Goal: Information Seeking & Learning: Learn about a topic

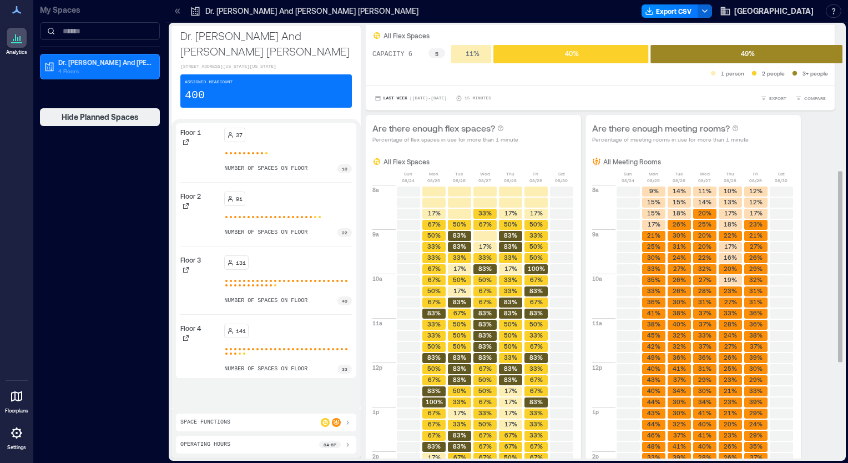
scroll to position [162, 0]
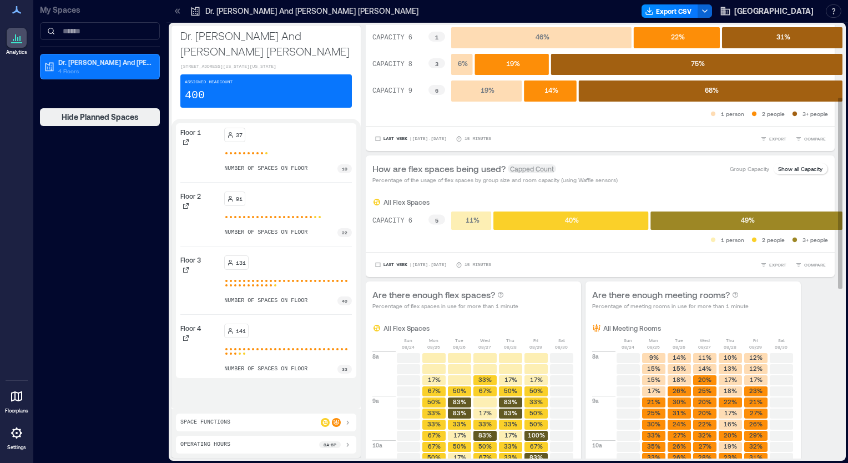
click at [790, 170] on p "Show all Capacity" at bounding box center [800, 168] width 44 height 9
click at [799, 171] on p "Show all Capacity" at bounding box center [800, 168] width 44 height 9
drag, startPoint x: 799, startPoint y: 171, endPoint x: 761, endPoint y: 176, distance: 37.4
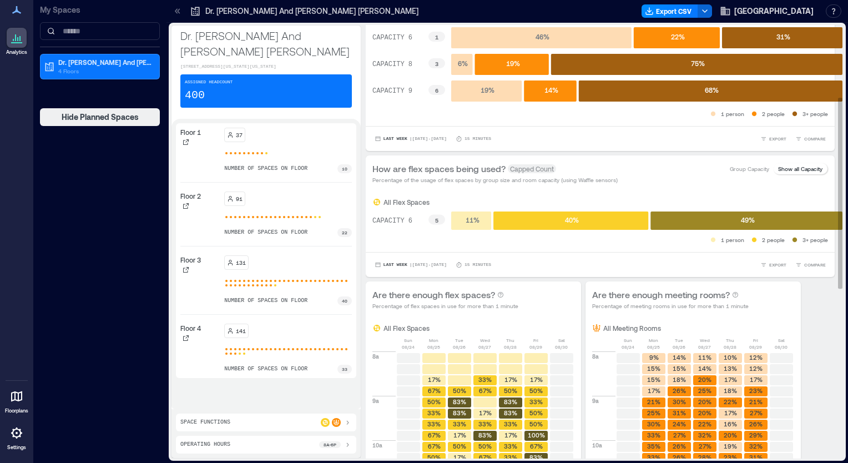
click at [761, 176] on div "How are flex spaces being used? Capped Count Percentage of the usage of flex sp…" at bounding box center [600, 173] width 456 height 22
click at [739, 168] on p "Group Capacity" at bounding box center [749, 168] width 39 height 9
click at [797, 172] on div "Show all Capacity" at bounding box center [800, 168] width 53 height 11
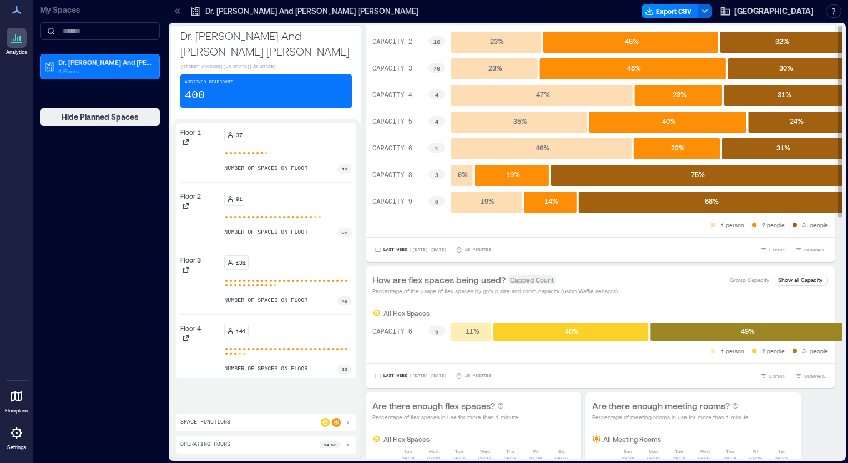
scroll to position [0, 0]
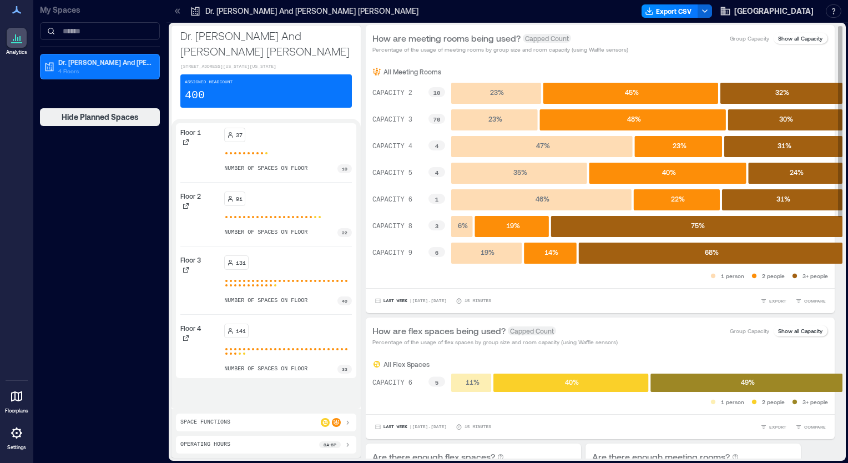
click at [730, 39] on p "Group Capacity" at bounding box center [749, 38] width 39 height 9
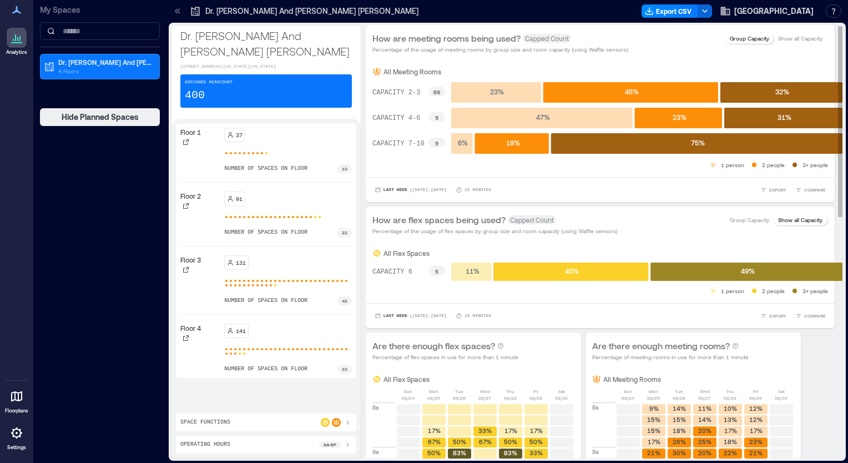
click at [785, 39] on p "Show all Capacity" at bounding box center [800, 38] width 44 height 9
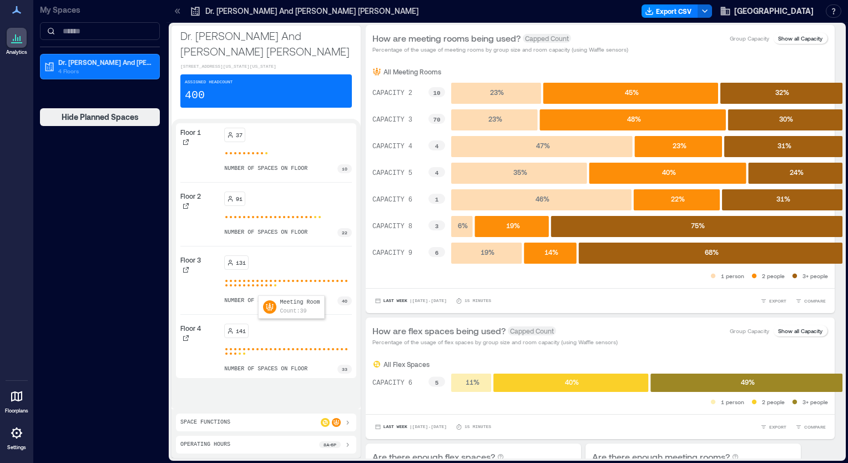
click at [264, 283] on div at bounding box center [266, 281] width 4 height 4
click at [187, 272] on icon at bounding box center [186, 270] width 6 height 6
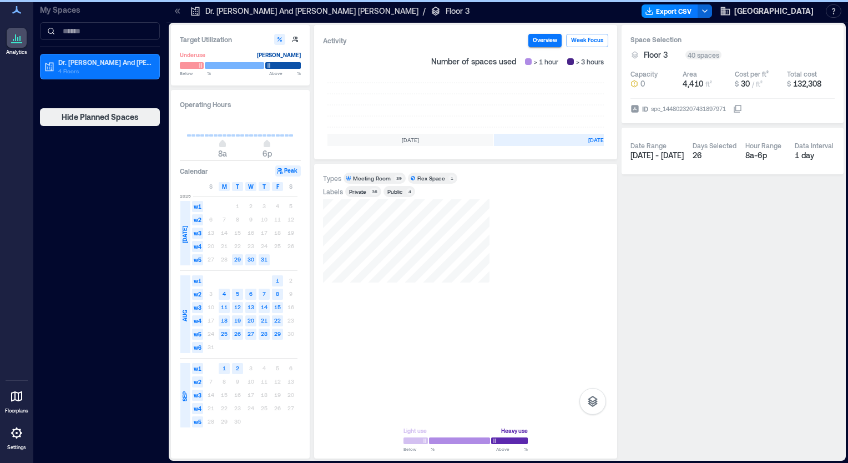
scroll to position [0, 322]
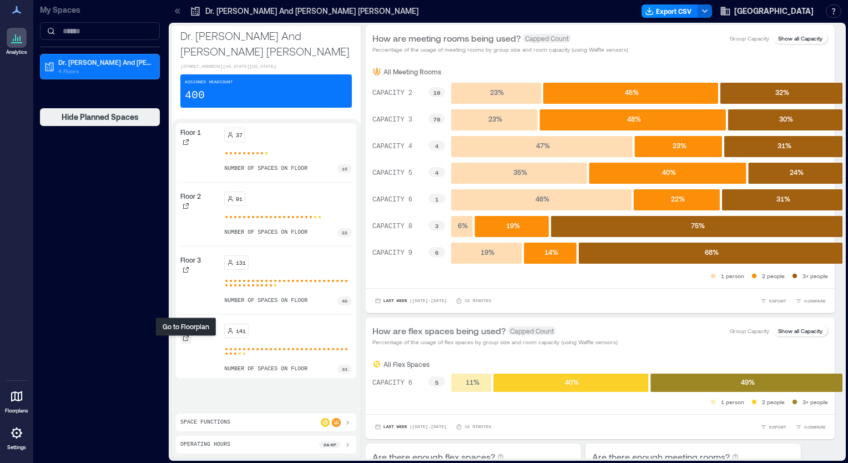
click at [183, 340] on icon at bounding box center [186, 338] width 7 height 7
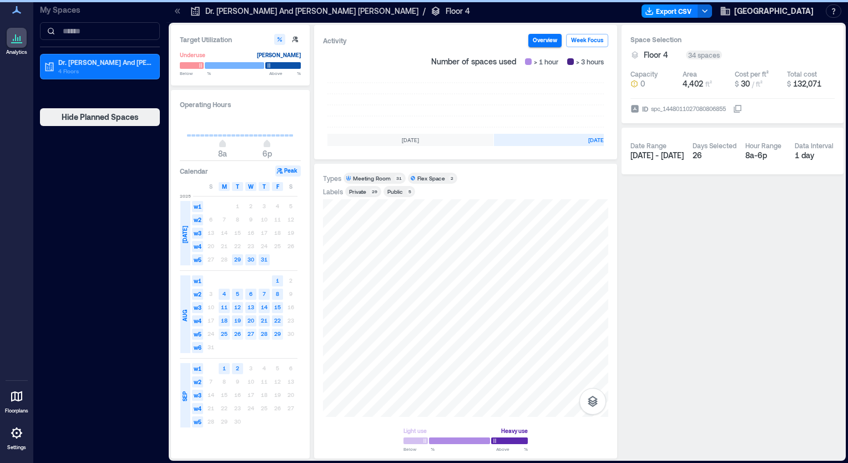
scroll to position [0, 322]
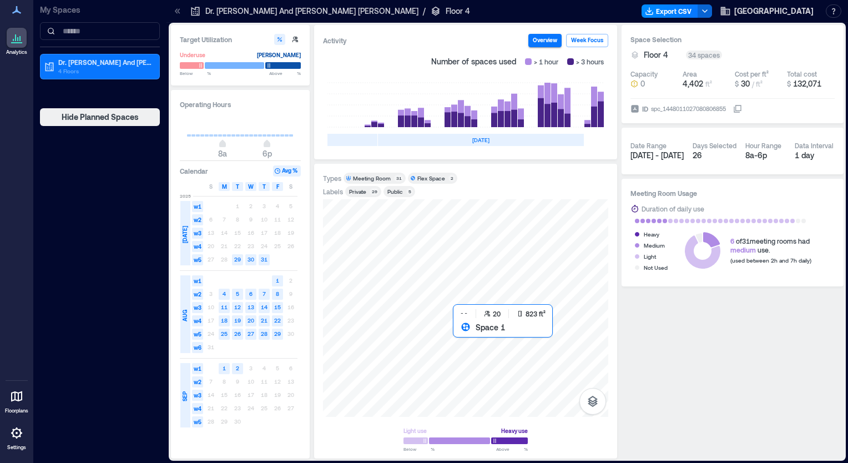
click at [479, 340] on div at bounding box center [465, 308] width 285 height 218
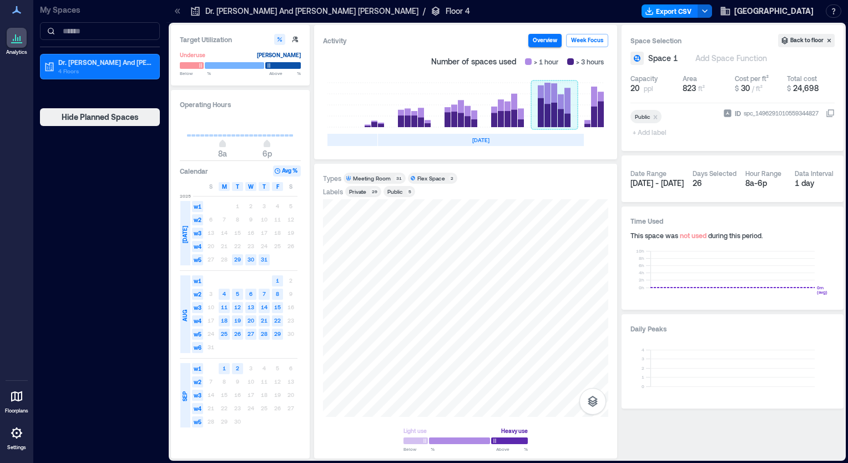
click at [553, 104] on rect at bounding box center [554, 105] width 47 height 44
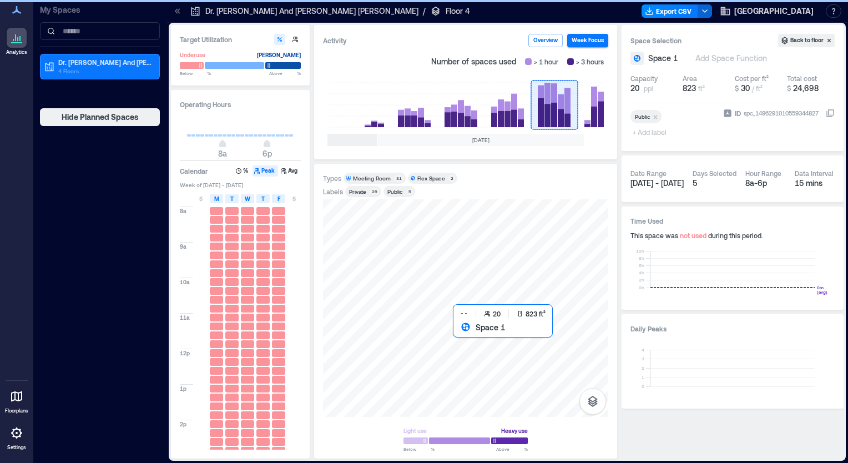
click at [480, 335] on div at bounding box center [465, 308] width 285 height 218
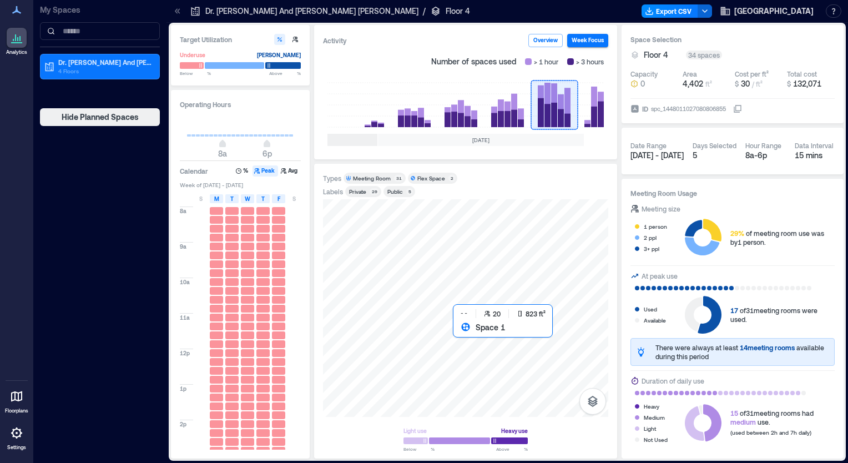
click at [468, 341] on div at bounding box center [465, 308] width 285 height 218
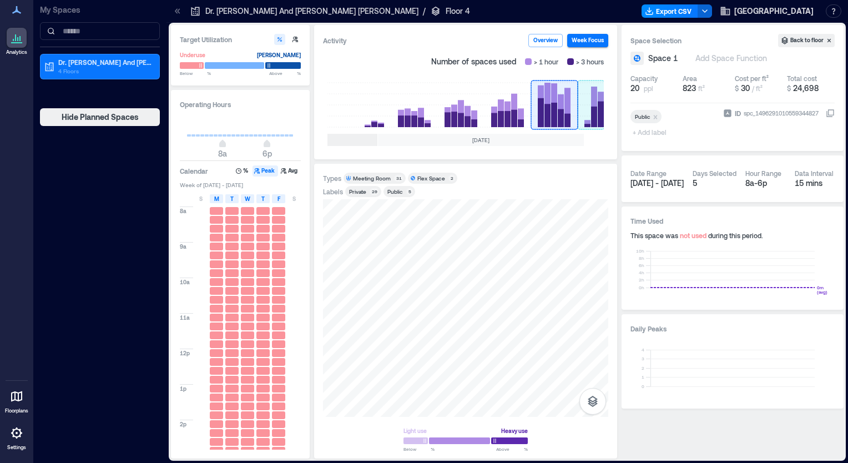
click at [590, 105] on rect at bounding box center [591, 105] width 27 height 44
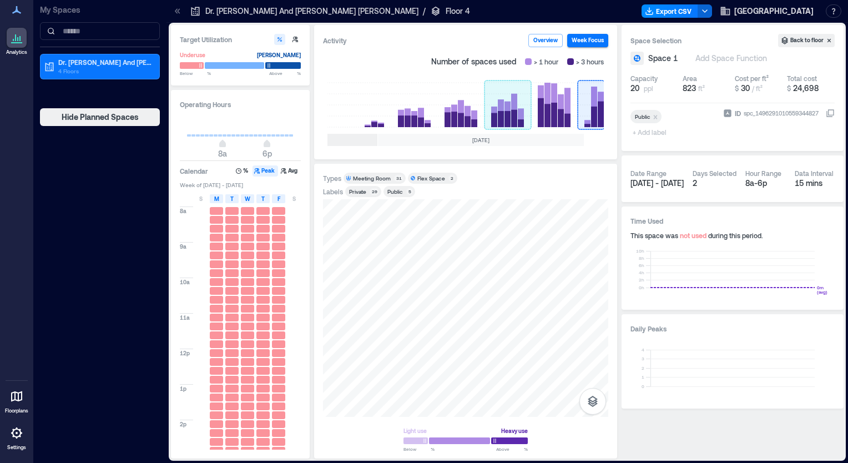
click at [493, 113] on rect at bounding box center [507, 105] width 47 height 44
click at [454, 115] on rect at bounding box center [461, 105] width 47 height 44
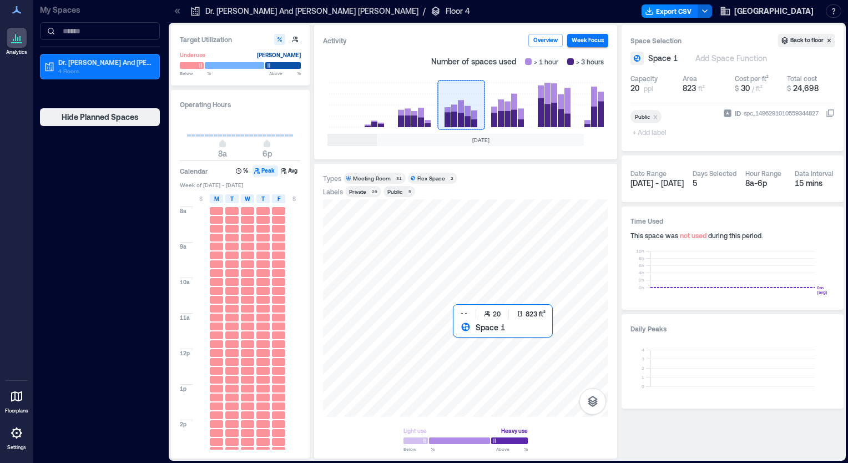
click at [475, 336] on div at bounding box center [465, 308] width 285 height 218
